Goal: Use online tool/utility: Utilize a website feature to perform a specific function

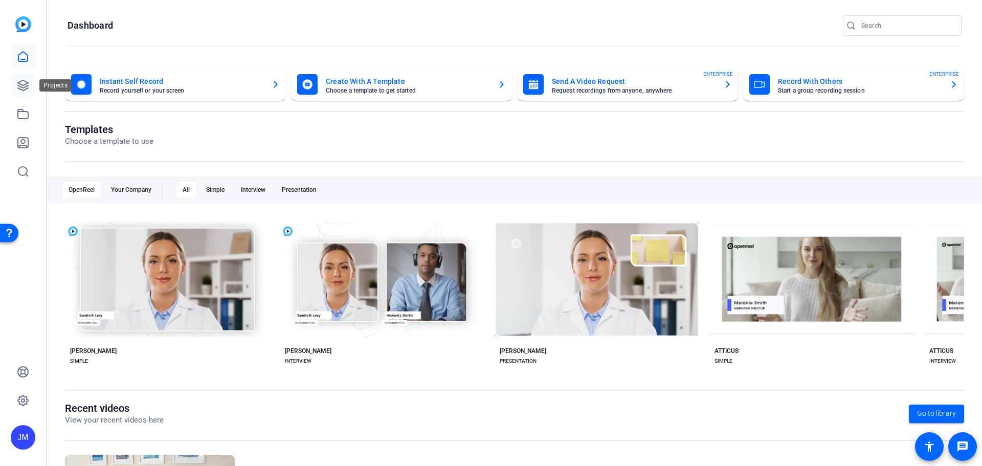
click at [27, 84] on icon at bounding box center [23, 85] width 10 height 10
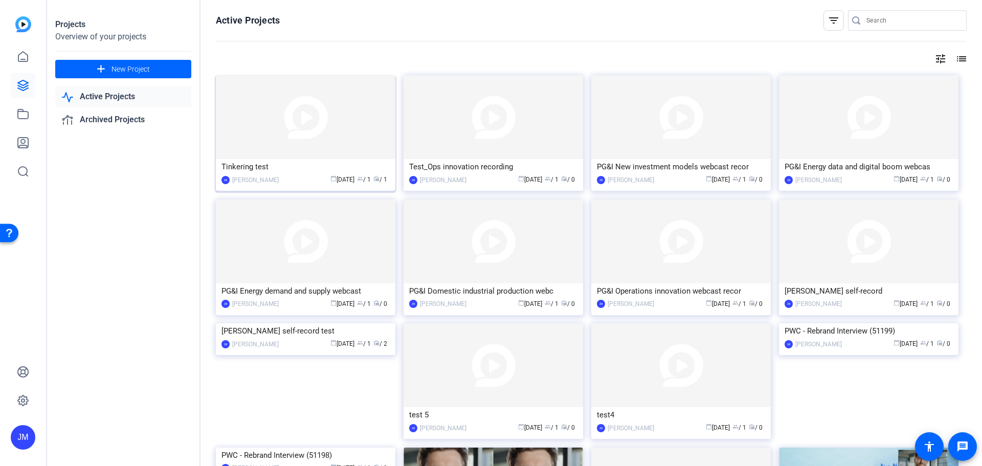
click at [279, 113] on img at bounding box center [306, 117] width 180 height 84
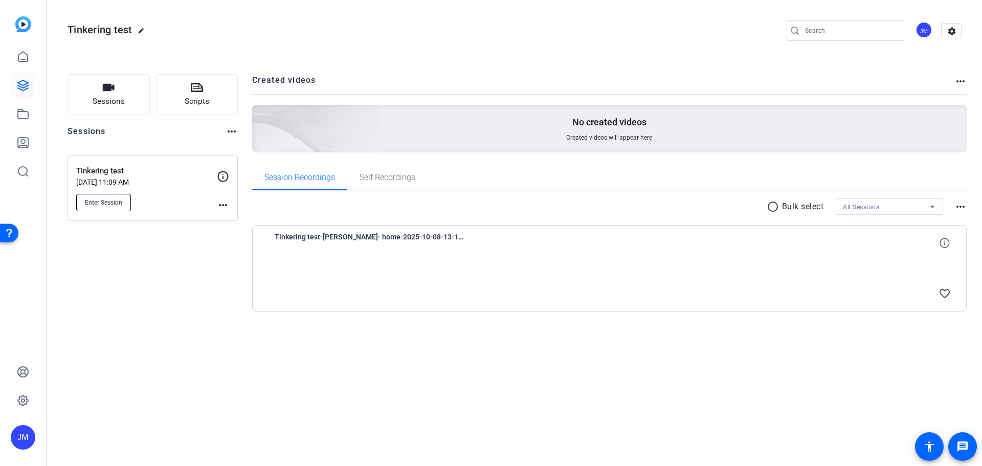
click at [107, 201] on span "Enter Session" at bounding box center [103, 203] width 37 height 8
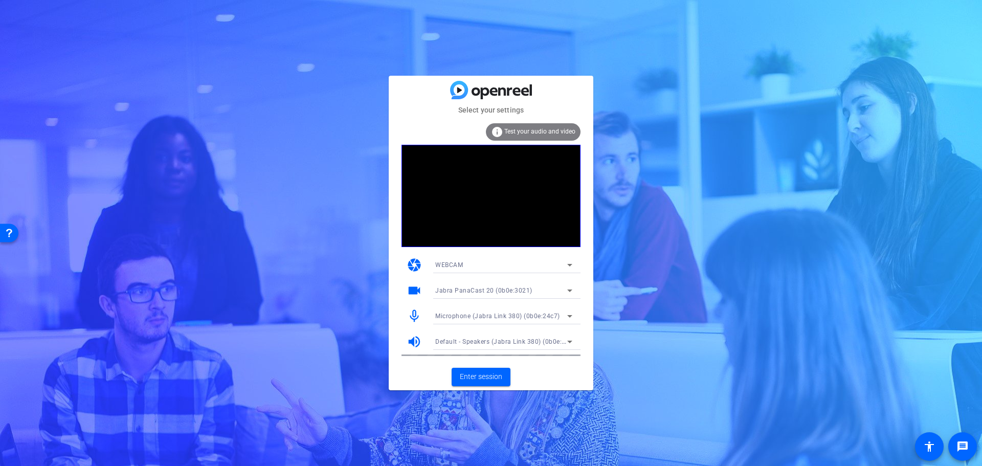
click at [550, 135] on div "info Test your audio and video" at bounding box center [533, 131] width 95 height 17
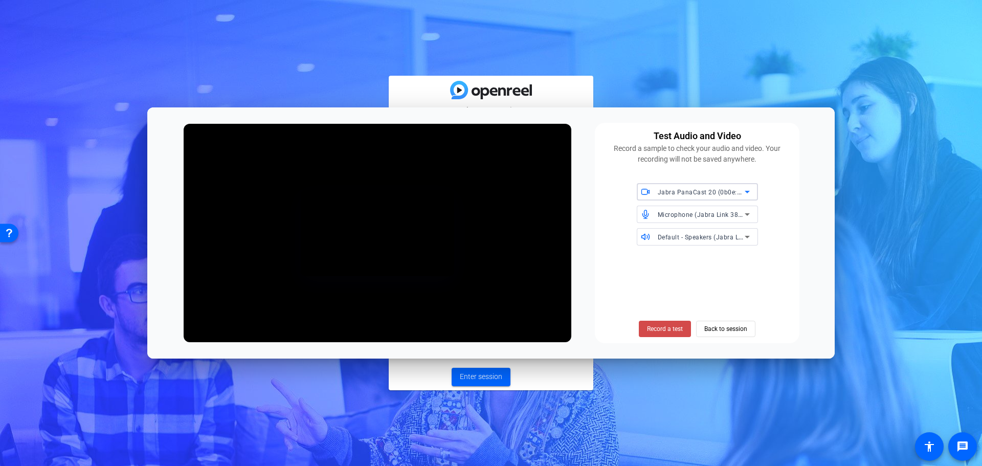
click at [663, 328] on span "Record a test" at bounding box center [665, 328] width 36 height 9
click at [731, 329] on span "Back to session" at bounding box center [726, 328] width 43 height 19
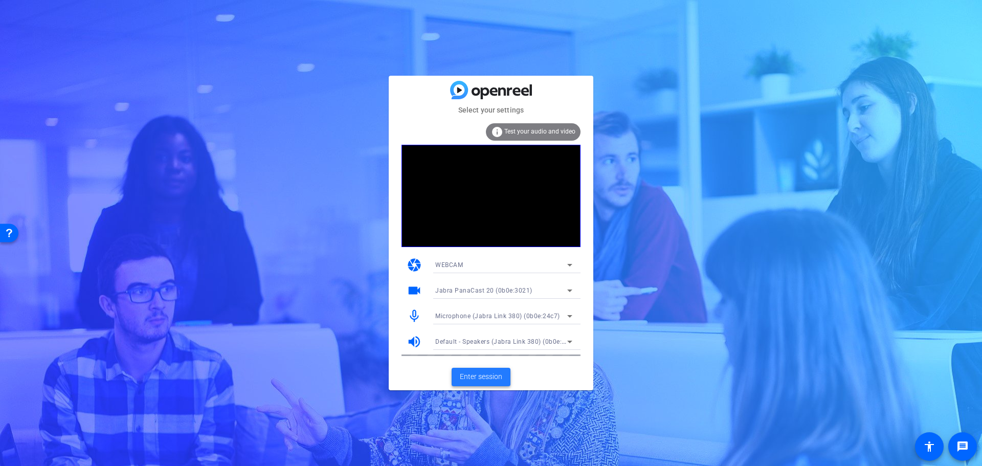
click at [482, 377] on span "Enter session" at bounding box center [481, 376] width 42 height 11
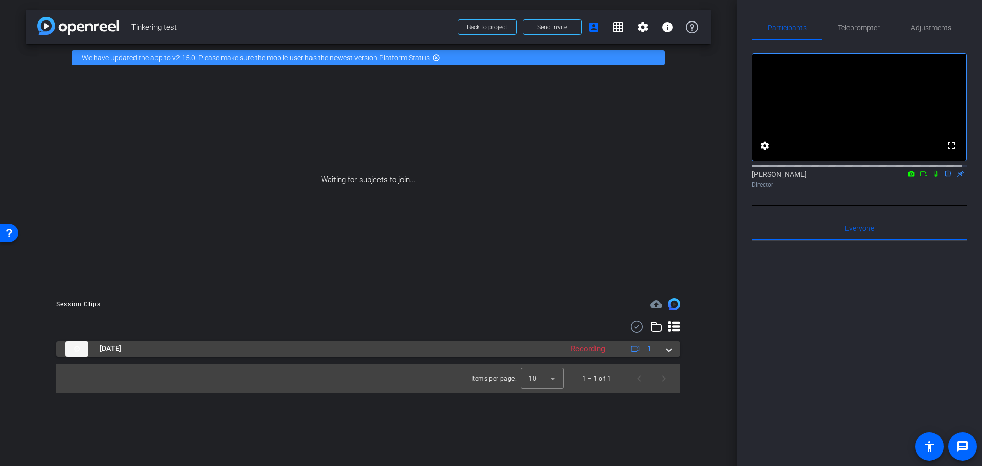
click at [590, 350] on div "Recording" at bounding box center [588, 349] width 45 height 12
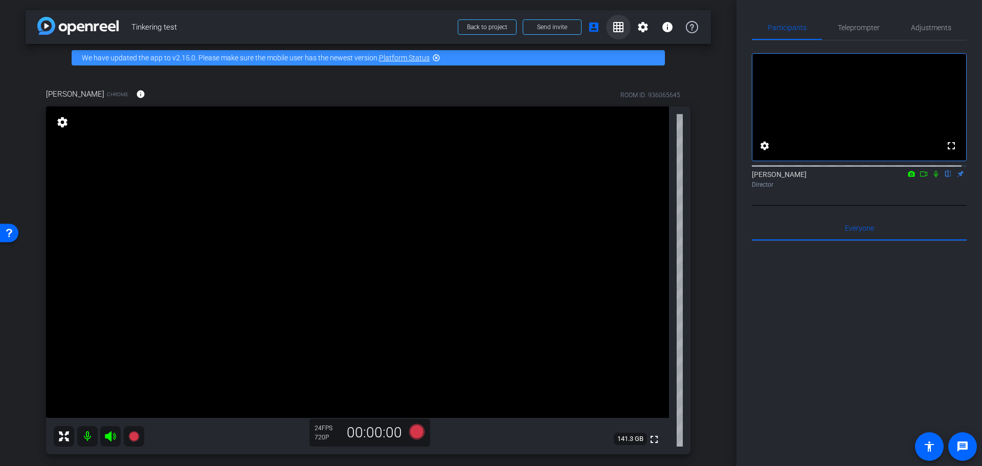
click at [614, 24] on mat-icon "grid_on" at bounding box center [618, 27] width 12 height 12
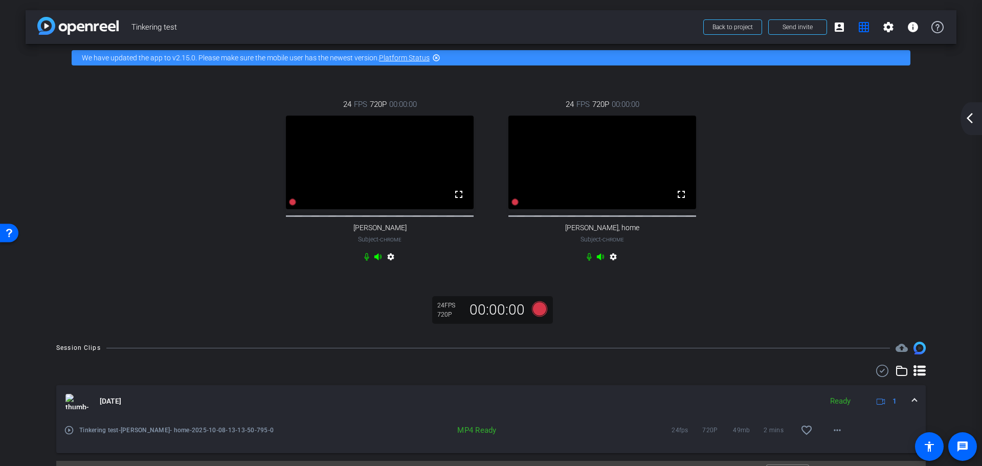
click at [972, 116] on mat-icon "arrow_back_ios_new" at bounding box center [970, 118] width 12 height 12
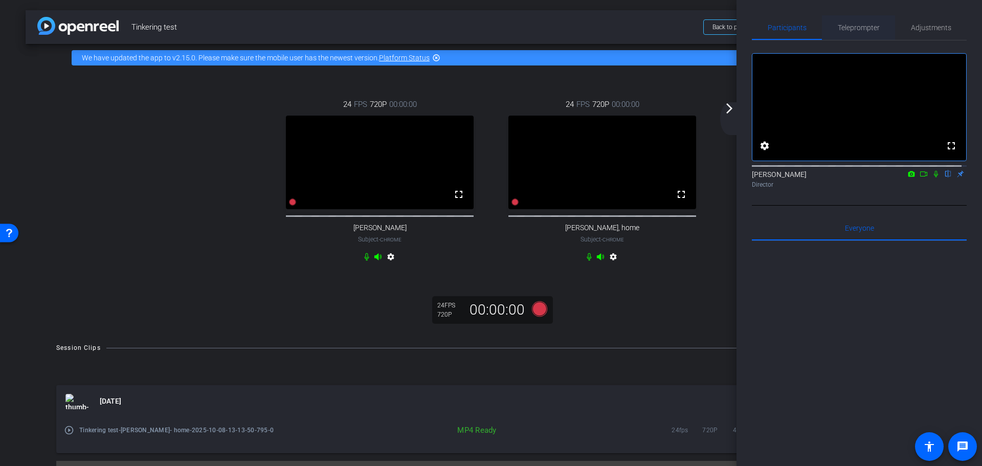
click at [869, 22] on span "Teleprompter" at bounding box center [859, 27] width 42 height 25
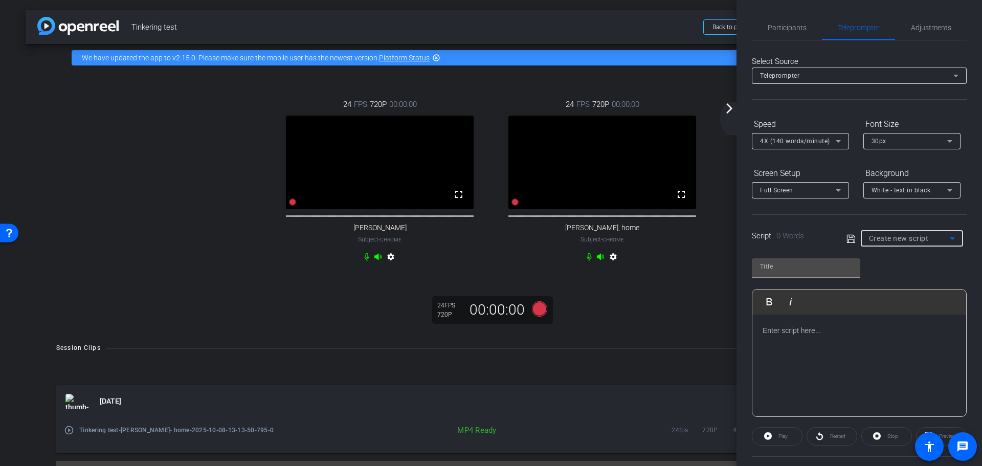
click at [913, 238] on span "Create new script" at bounding box center [899, 238] width 60 height 8
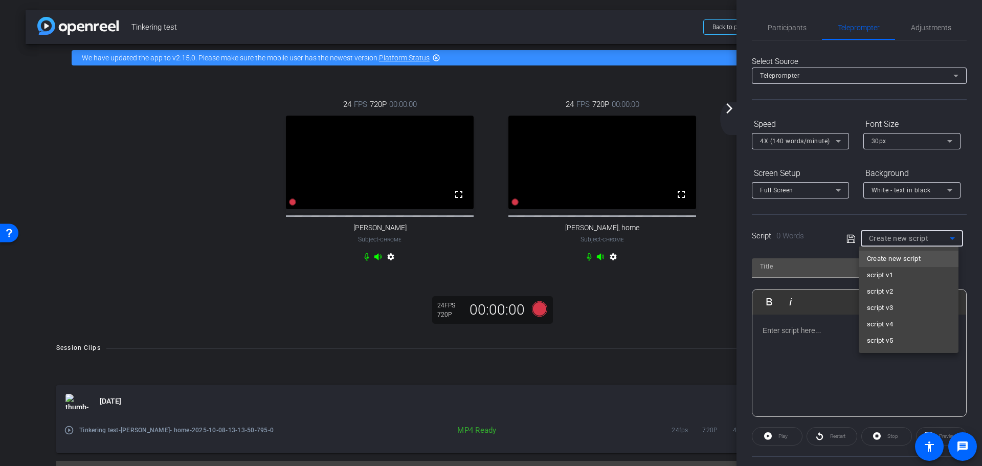
click at [897, 253] on span "Create new script" at bounding box center [894, 259] width 54 height 12
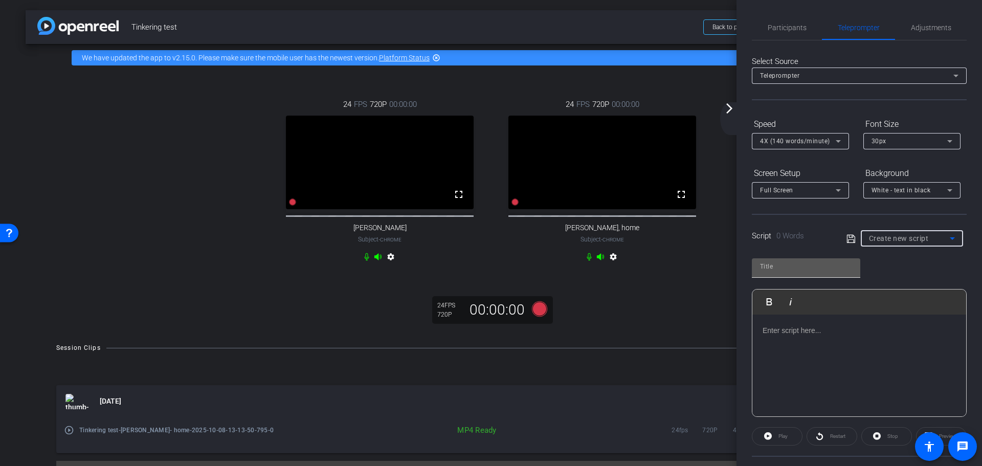
click at [787, 273] on div at bounding box center [806, 266] width 92 height 16
type input "script v6"
click at [841, 338] on div at bounding box center [860, 366] width 214 height 102
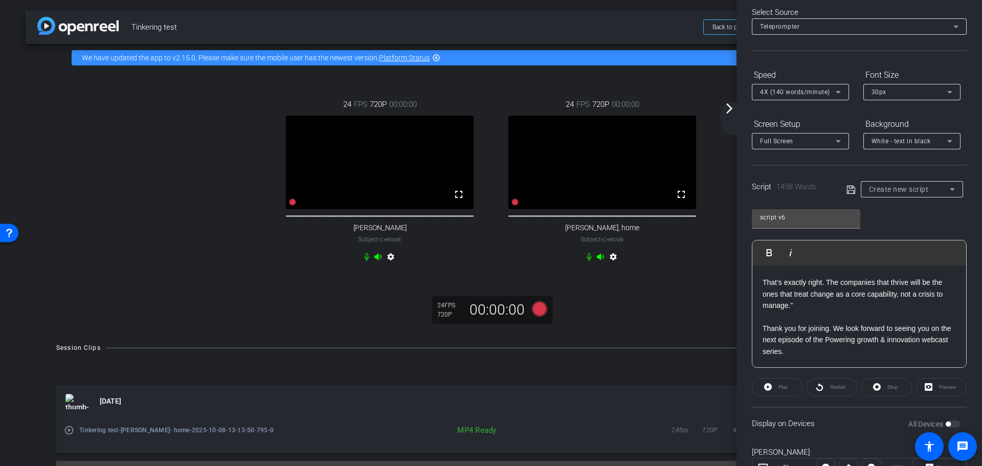
scroll to position [148, 0]
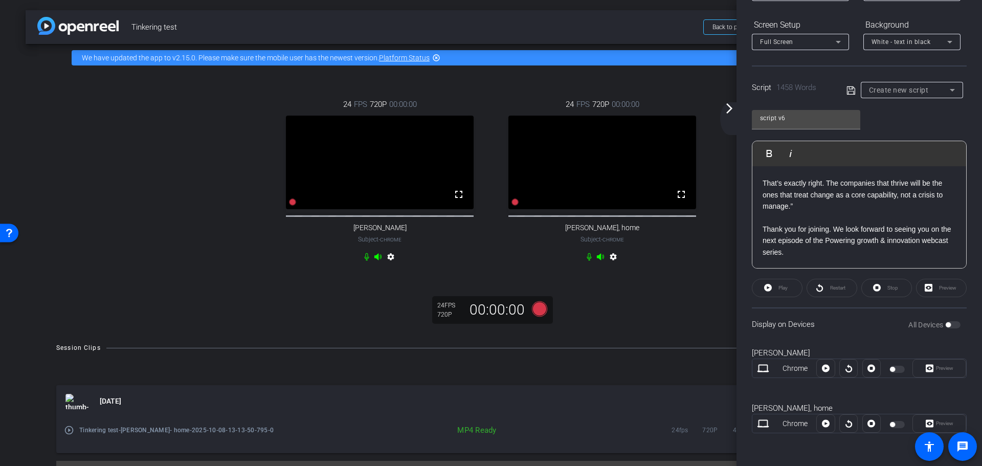
click at [893, 368] on div at bounding box center [898, 369] width 17 height 7
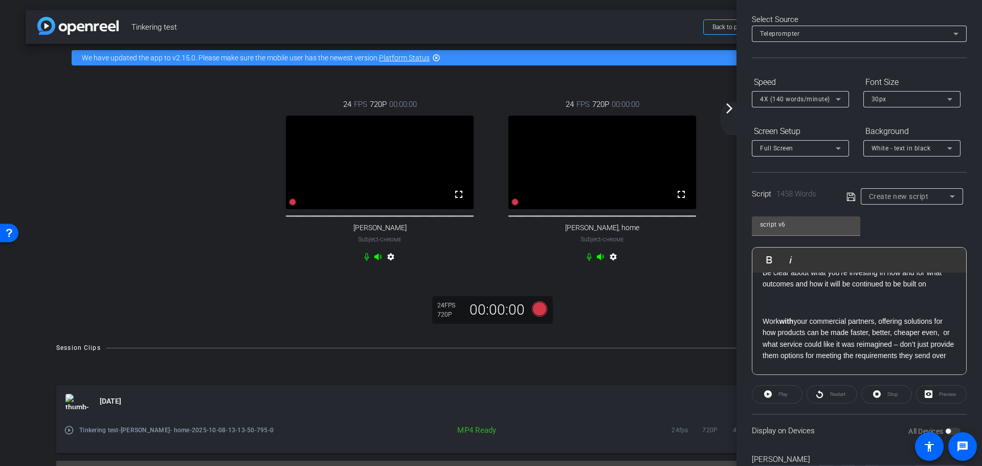
scroll to position [0, 0]
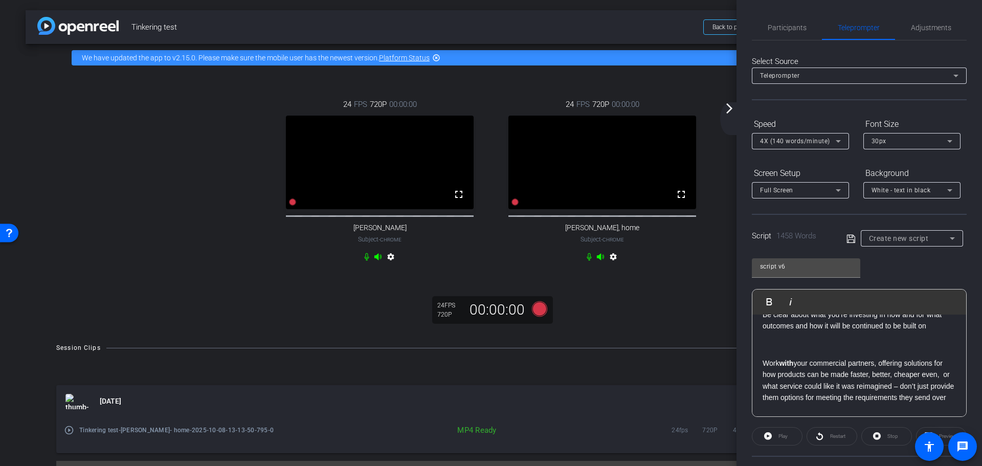
click at [848, 235] on icon at bounding box center [851, 239] width 9 height 12
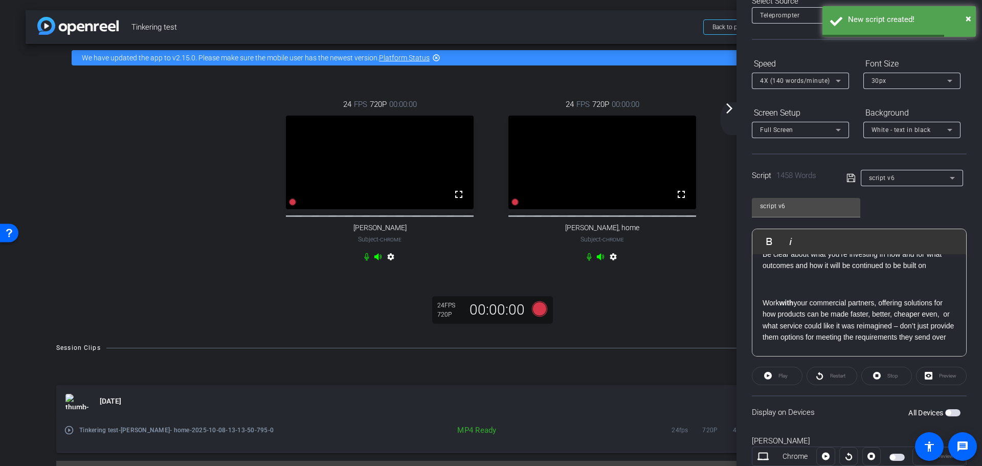
scroll to position [148, 0]
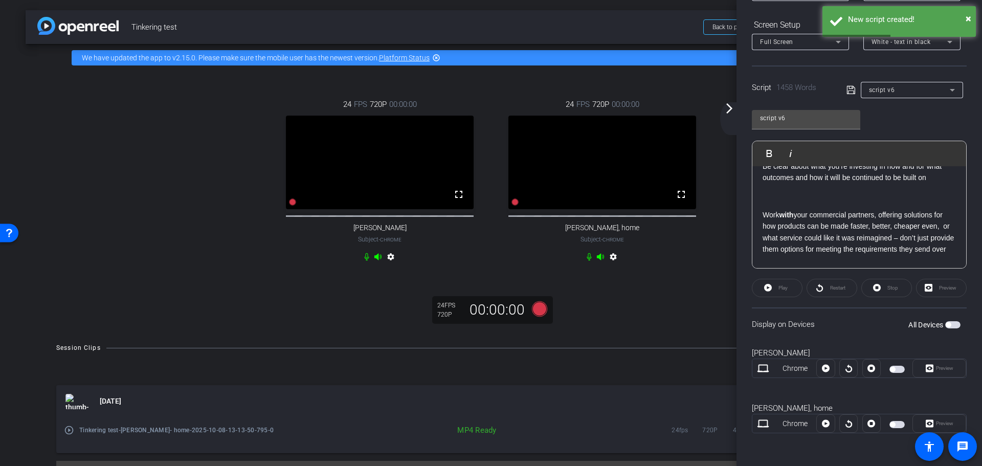
click at [896, 367] on span "button" at bounding box center [897, 369] width 15 height 7
click at [895, 425] on span "button" at bounding box center [897, 424] width 15 height 7
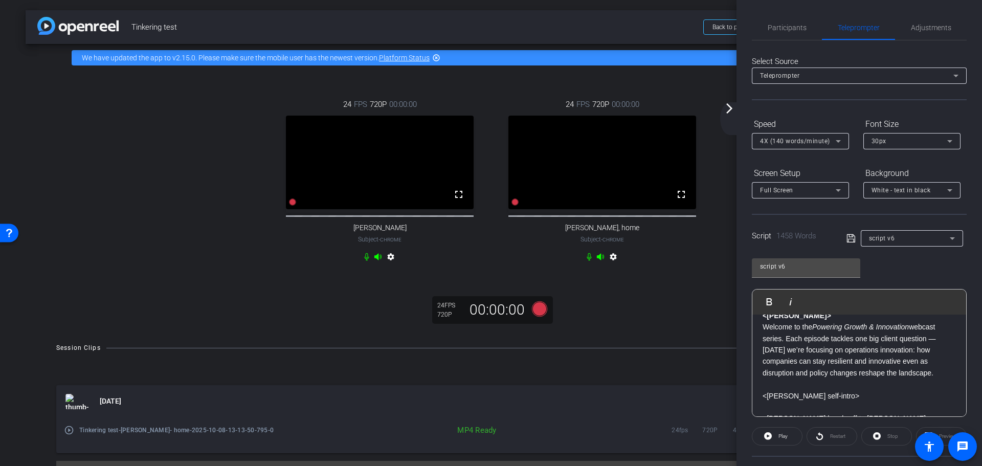
scroll to position [51, 0]
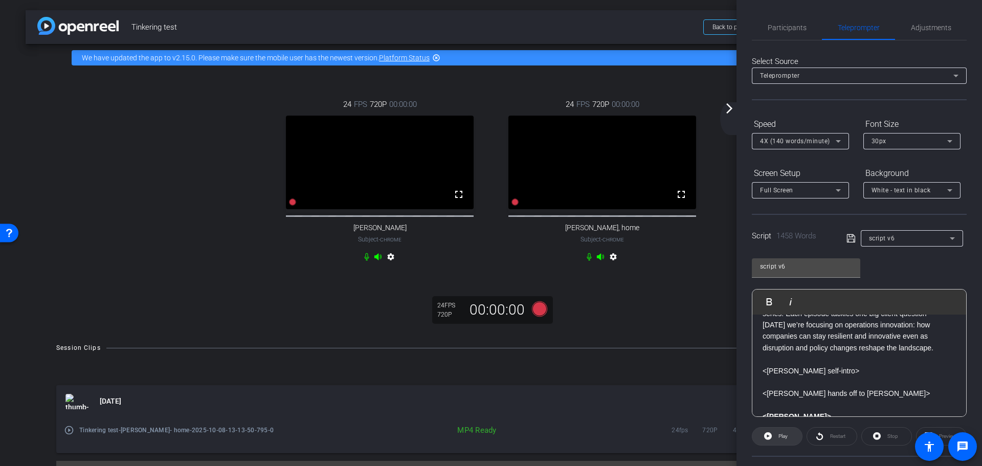
click at [781, 432] on span "Play" at bounding box center [782, 436] width 12 height 14
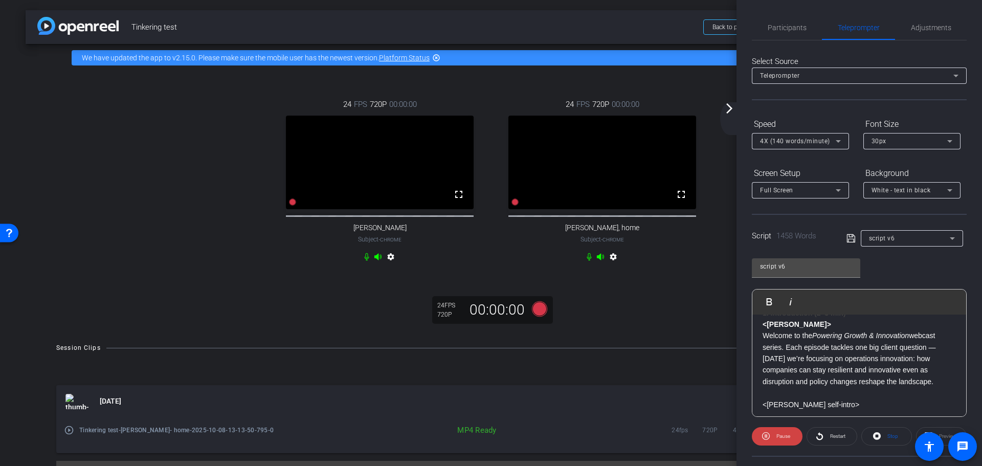
scroll to position [0, 0]
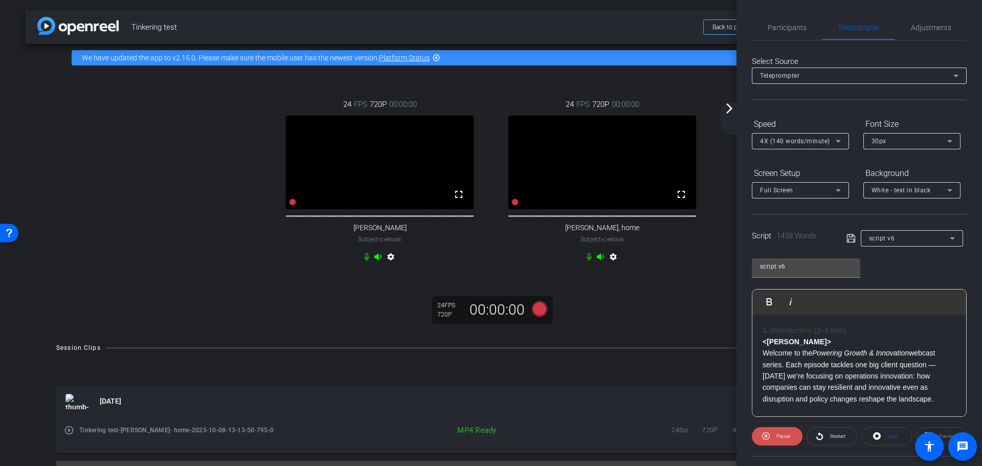
click at [777, 437] on span "Pause" at bounding box center [784, 436] width 14 height 6
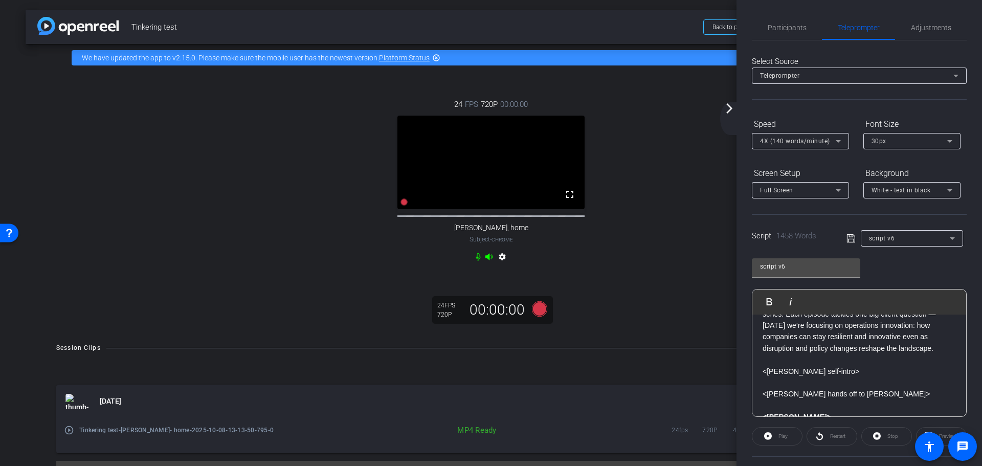
scroll to position [153, 0]
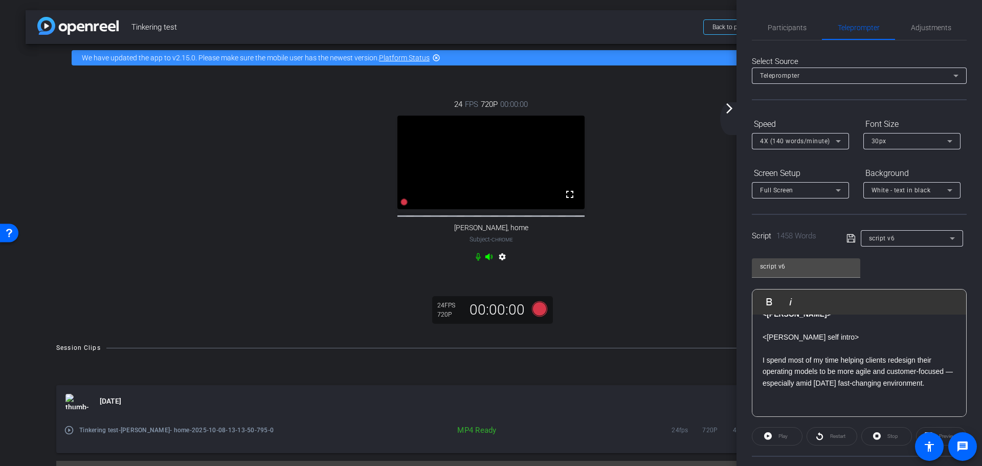
click at [780, 432] on div "Play" at bounding box center [777, 436] width 51 height 18
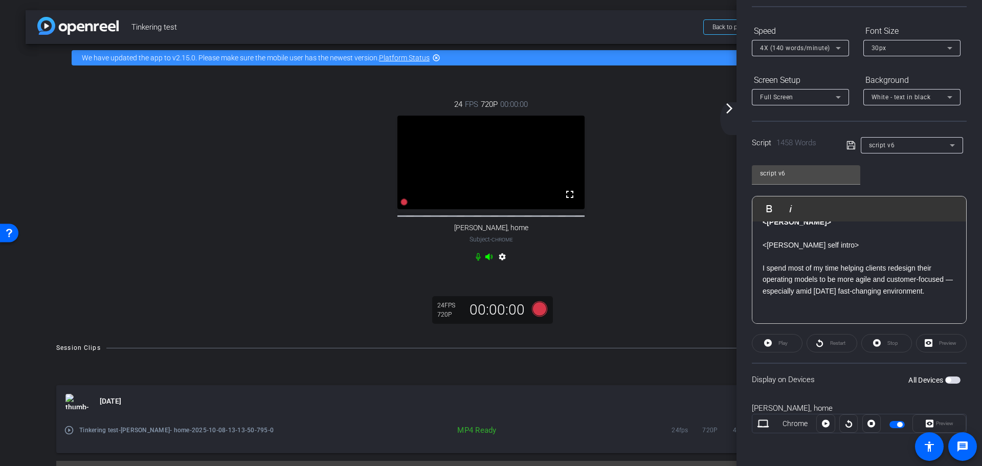
scroll to position [307, 0]
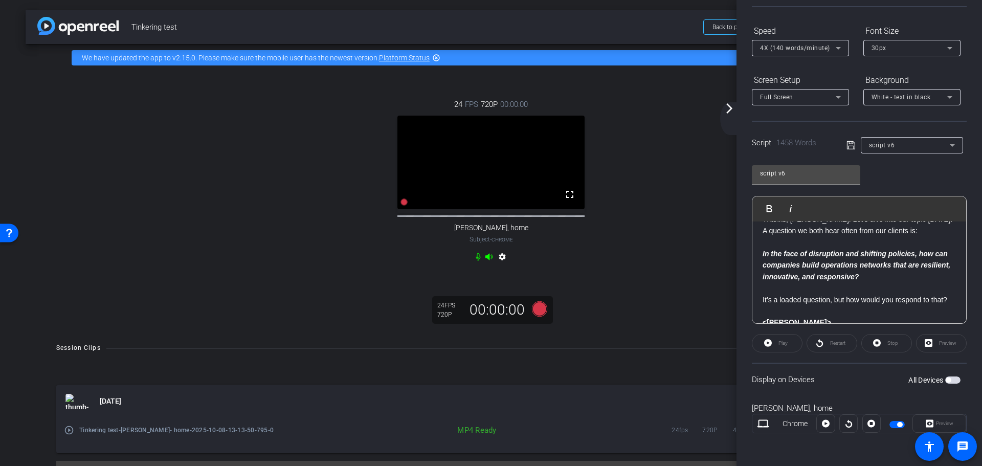
click at [892, 424] on span "button" at bounding box center [897, 424] width 15 height 7
click at [895, 424] on span "button" at bounding box center [897, 424] width 15 height 7
click at [781, 340] on span "Play" at bounding box center [783, 343] width 9 height 6
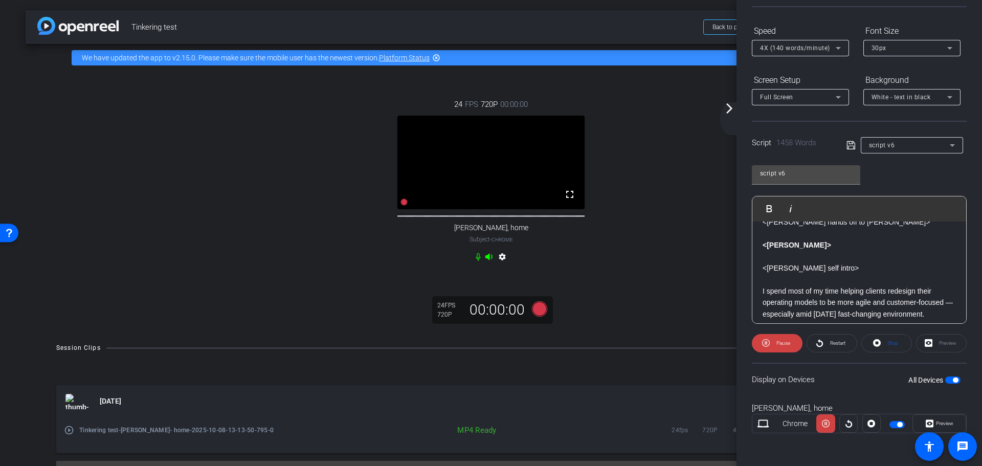
scroll to position [153, 0]
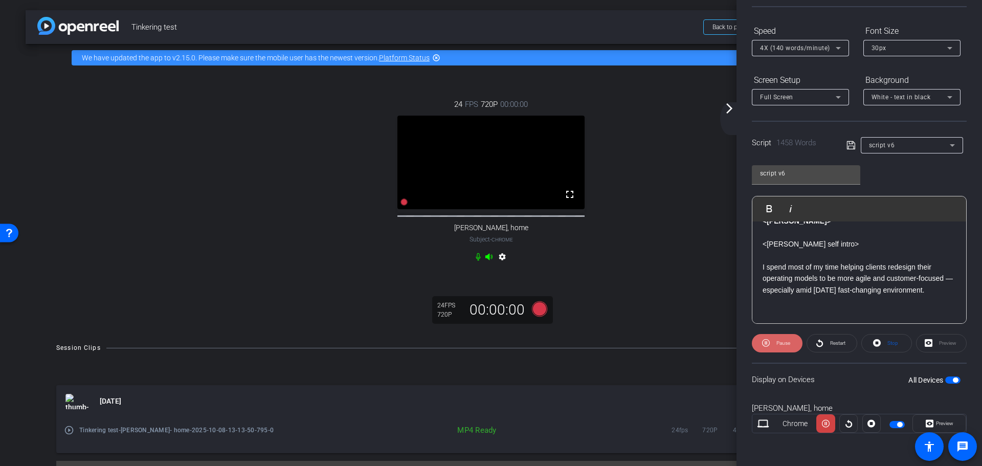
click at [778, 342] on span "Pause" at bounding box center [784, 343] width 14 height 6
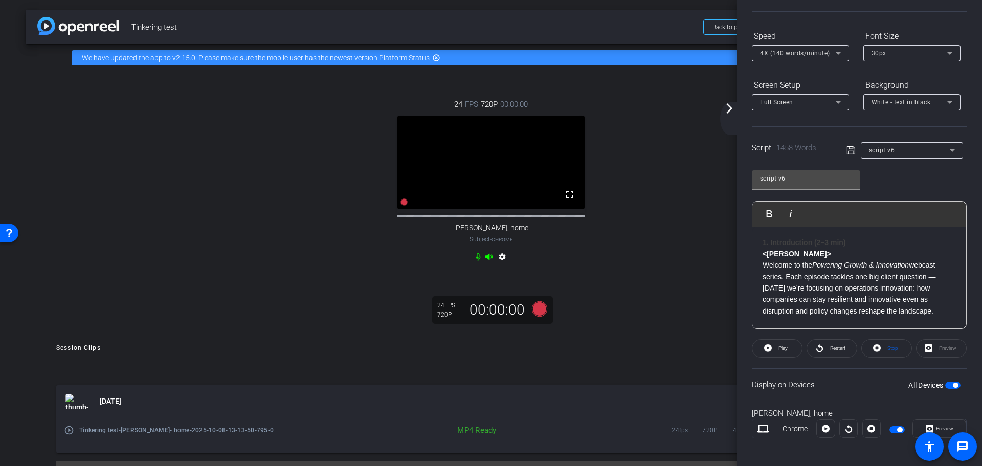
scroll to position [93, 0]
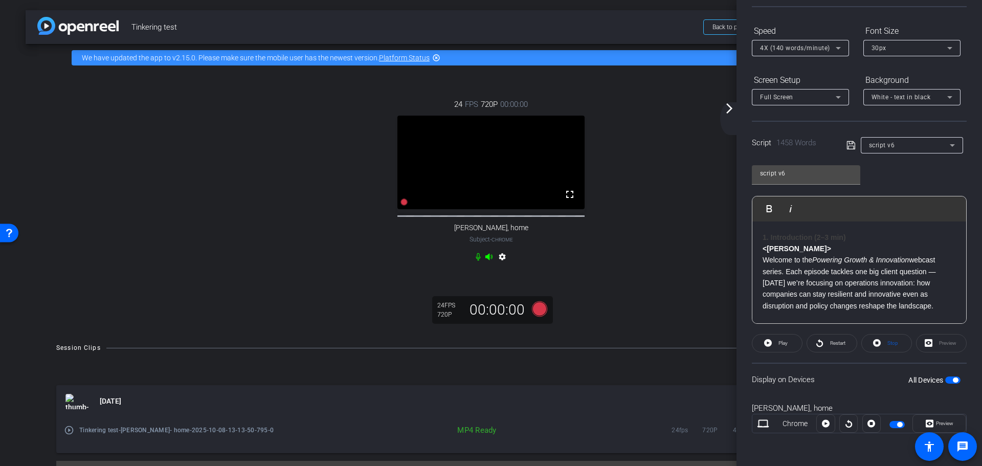
click at [893, 422] on span "button" at bounding box center [897, 424] width 15 height 7
click at [725, 110] on mat-icon "arrow_forward_ios" at bounding box center [729, 108] width 12 height 12
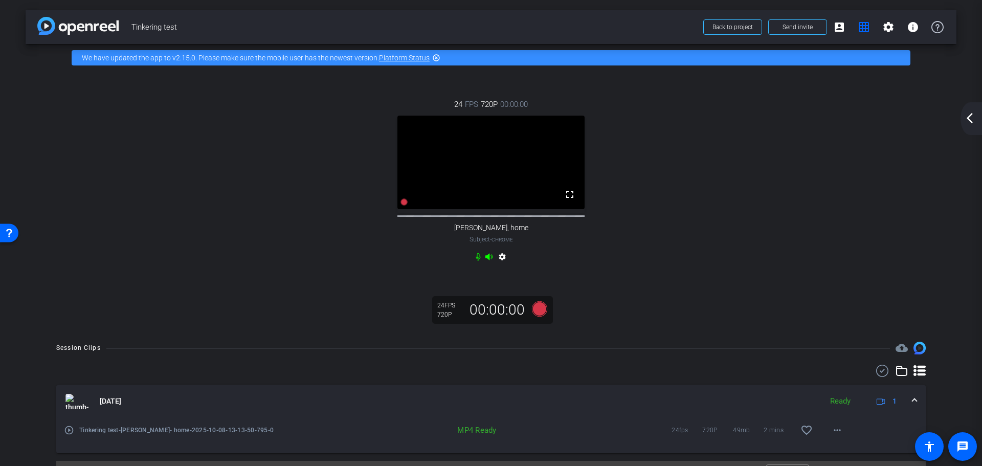
scroll to position [0, 0]
click at [883, 30] on mat-icon "settings" at bounding box center [889, 27] width 12 height 12
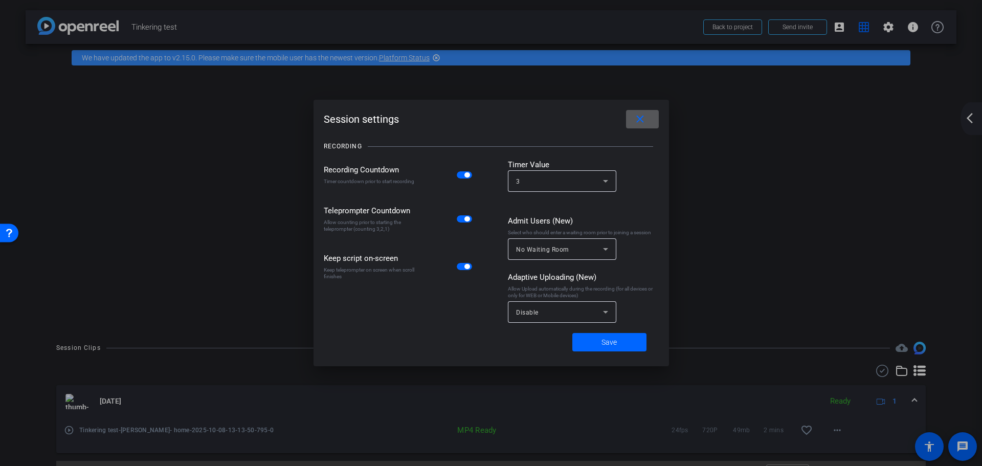
click at [603, 178] on icon at bounding box center [606, 181] width 12 height 12
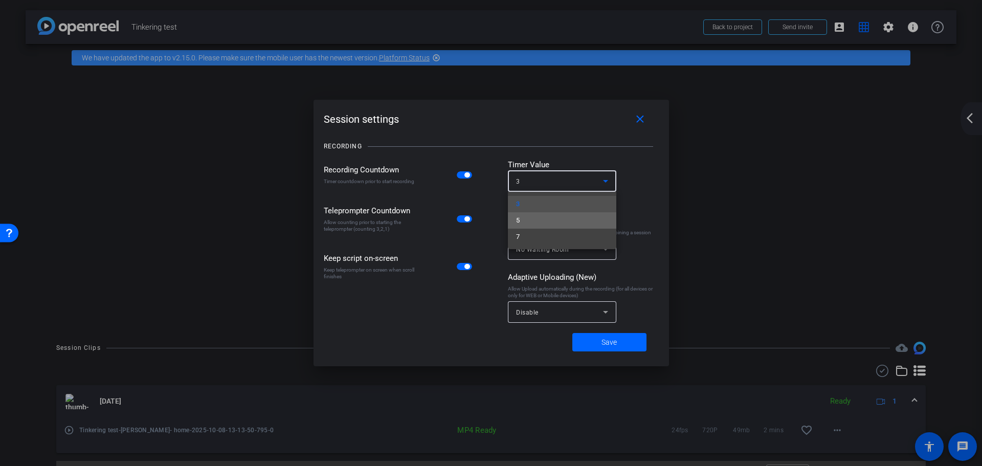
click at [548, 223] on mat-option "5" at bounding box center [562, 220] width 108 height 16
click at [577, 185] on div "5" at bounding box center [559, 181] width 87 height 13
click at [550, 204] on mat-option "3" at bounding box center [562, 204] width 108 height 16
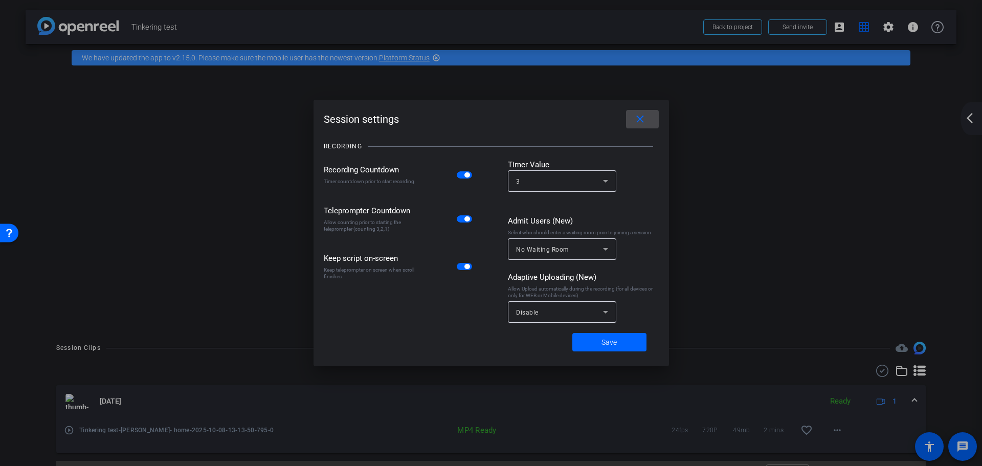
click at [645, 116] on mat-icon "close" at bounding box center [640, 119] width 13 height 13
